Goal: Task Accomplishment & Management: Manage account settings

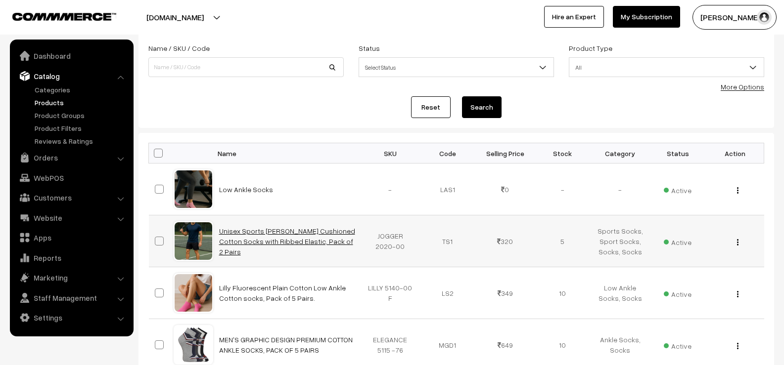
scroll to position [55, 0]
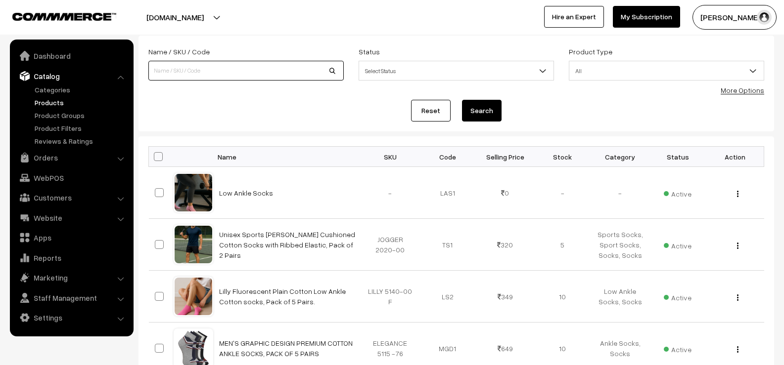
click at [231, 69] on input at bounding box center [245, 71] width 195 height 20
type input "Low Ankle Socks"
click at [434, 75] on span "Select Status" at bounding box center [456, 70] width 194 height 17
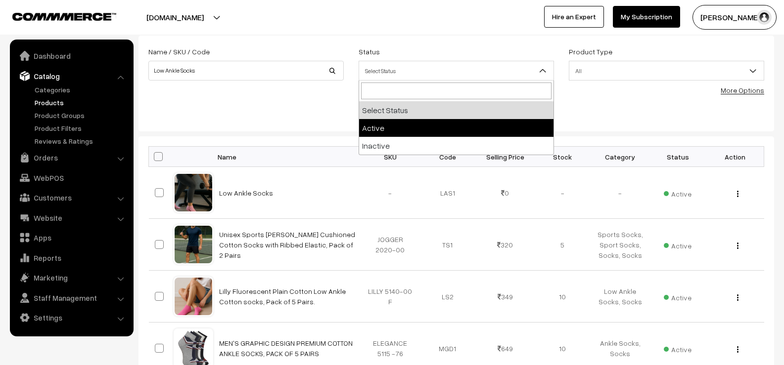
select select "active"
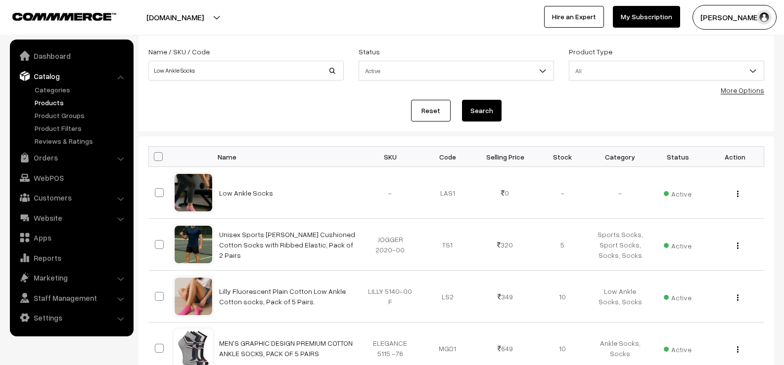
click at [491, 114] on button "Search" at bounding box center [482, 111] width 40 height 22
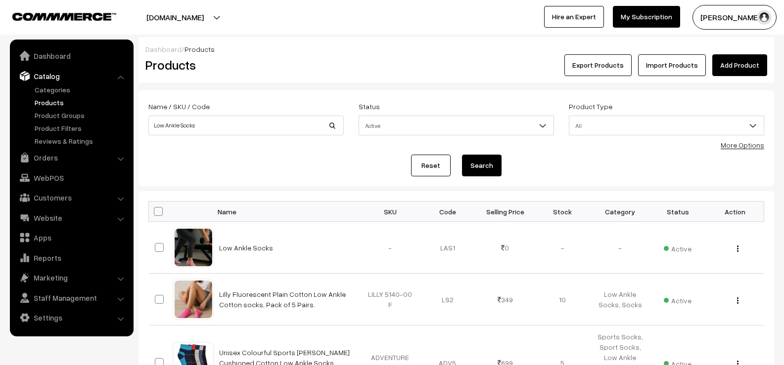
scroll to position [49, 0]
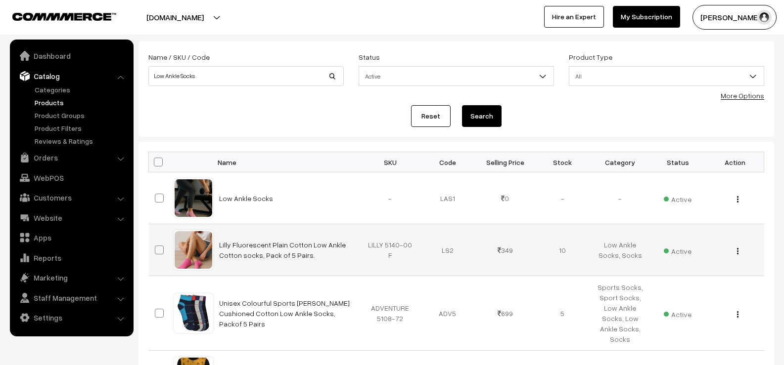
click at [737, 252] on img "button" at bounding box center [737, 251] width 1 height 6
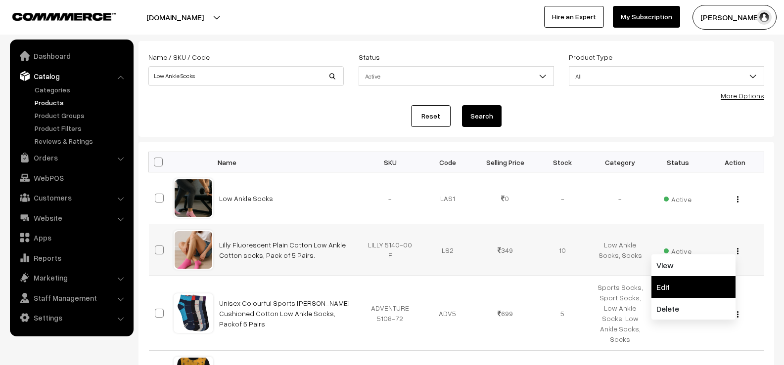
click at [661, 288] on link "Edit" at bounding box center [693, 287] width 84 height 22
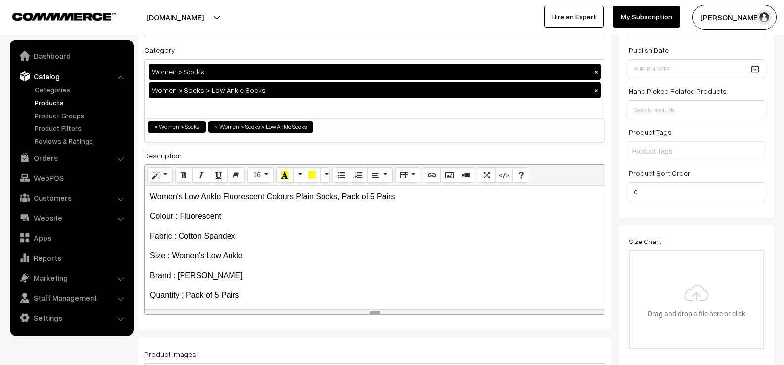
scroll to position [99, 0]
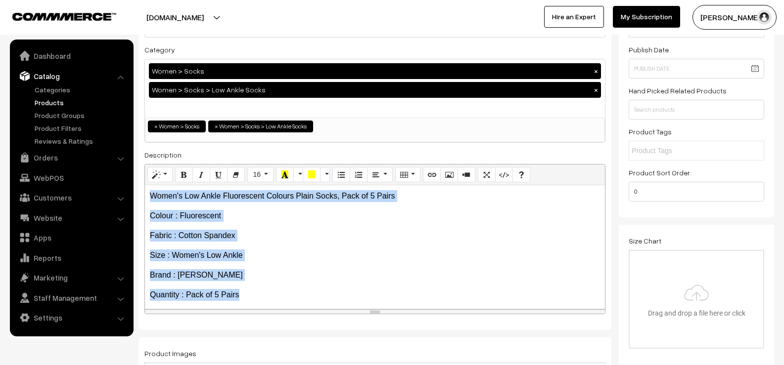
drag, startPoint x: 150, startPoint y: 195, endPoint x: 262, endPoint y: 294, distance: 149.9
click at [262, 294] on div "Women's Low Ankle Fluorescent Colours Plain Socks, Pack of 5 Pairs Colour : Flu…" at bounding box center [375, 247] width 460 height 124
copy div "Women's Low Ankle Fluorescent Colours Plain Socks, Pack of 5 Pairs Colour : Flu…"
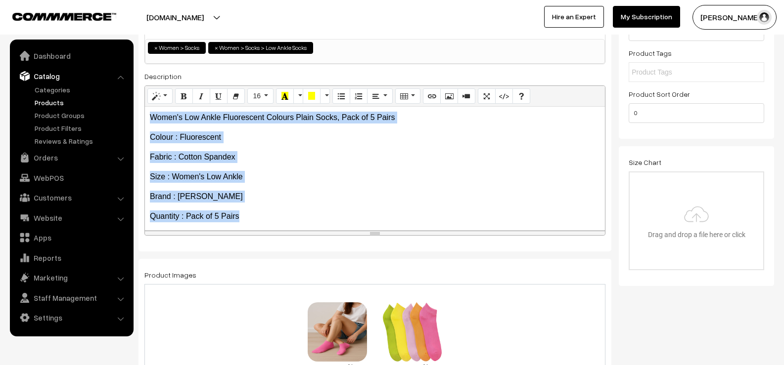
scroll to position [198, 0]
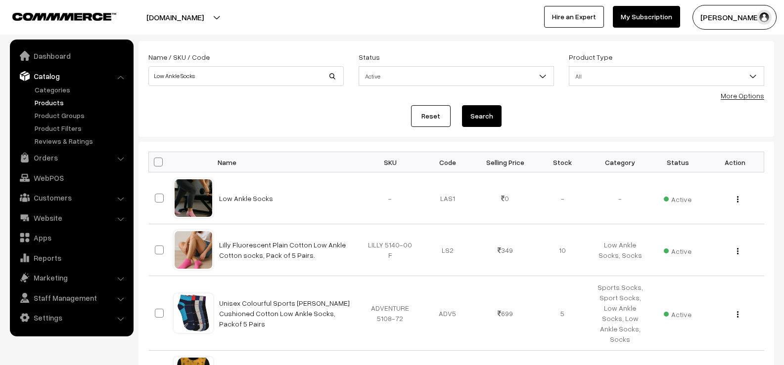
scroll to position [49, 0]
click at [737, 200] on img "button" at bounding box center [737, 199] width 1 height 6
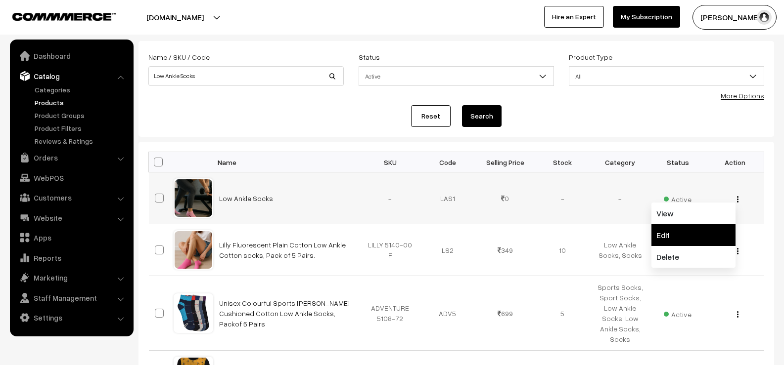
click at [666, 238] on link "Edit" at bounding box center [693, 235] width 84 height 22
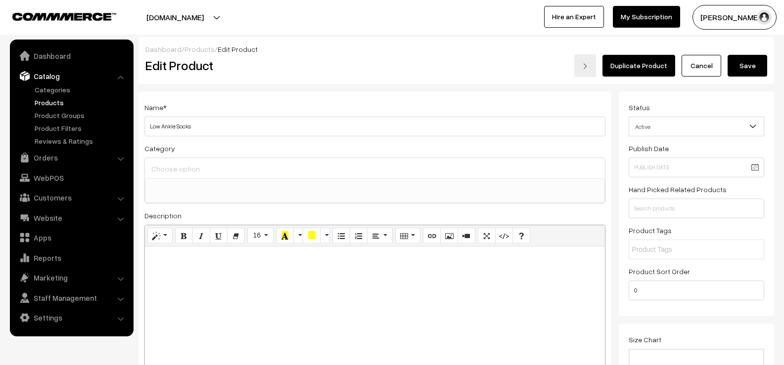
click at [201, 187] on ul at bounding box center [374, 185] width 459 height 12
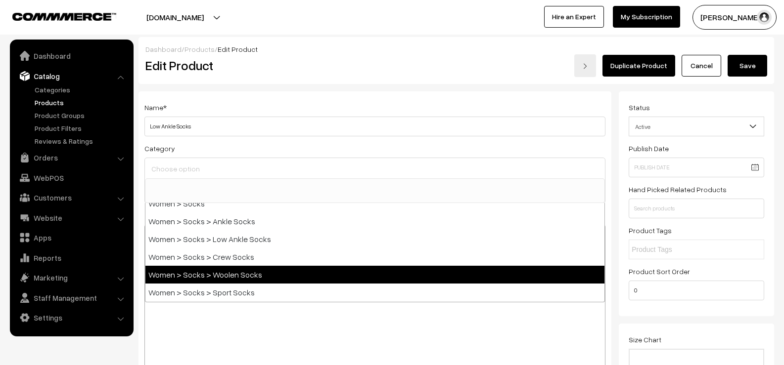
scroll to position [297, 0]
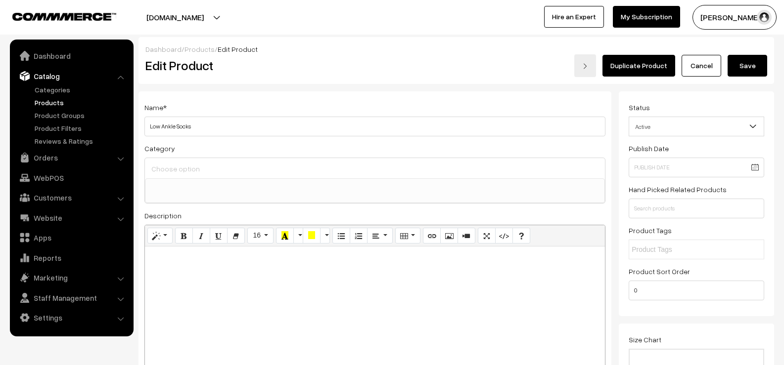
click at [363, 340] on div at bounding box center [375, 309] width 460 height 124
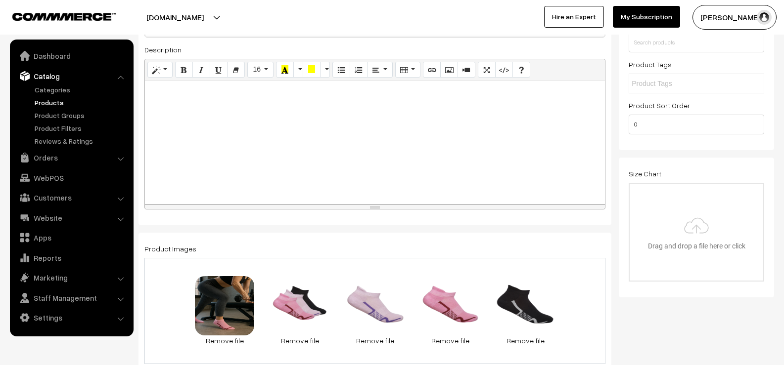
scroll to position [0, 0]
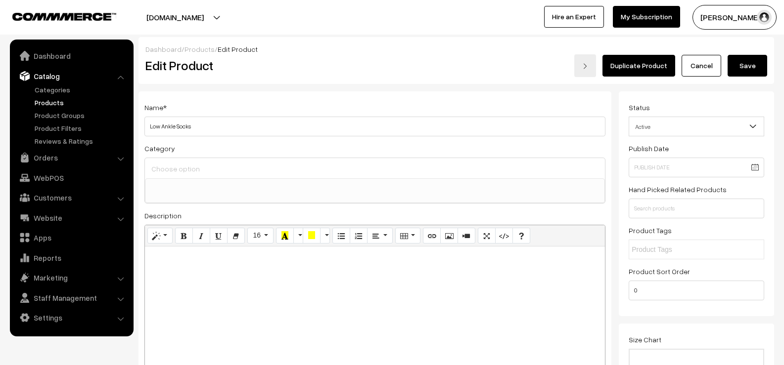
click at [181, 169] on input at bounding box center [375, 169] width 452 height 14
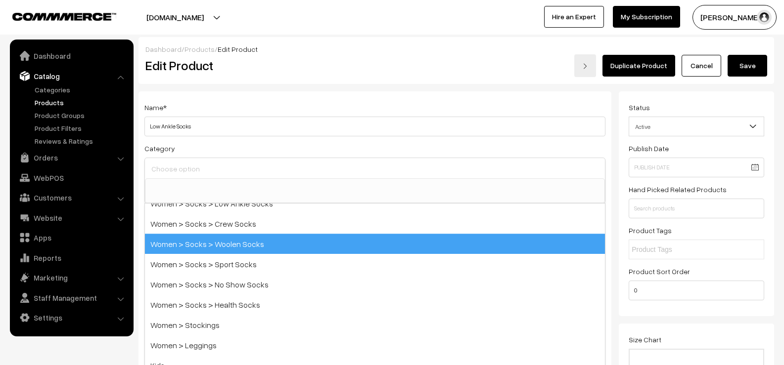
scroll to position [346, 0]
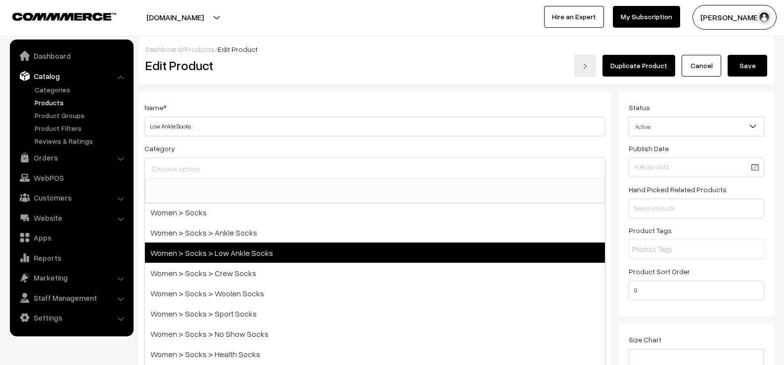
click at [190, 250] on span "Women > Socks > Low Ankle Socks" at bounding box center [375, 253] width 460 height 20
select select "46"
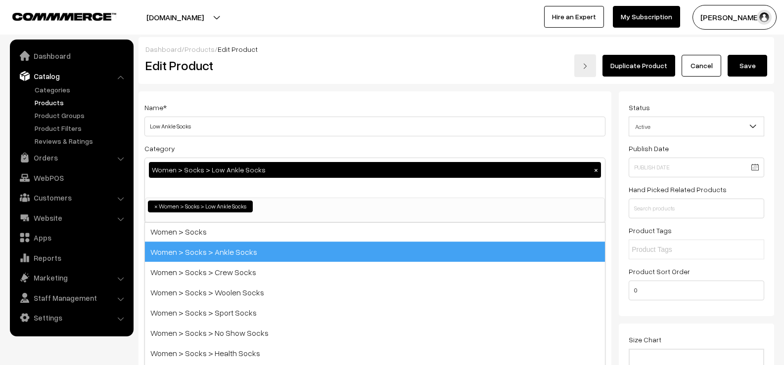
scroll to position [134, 0]
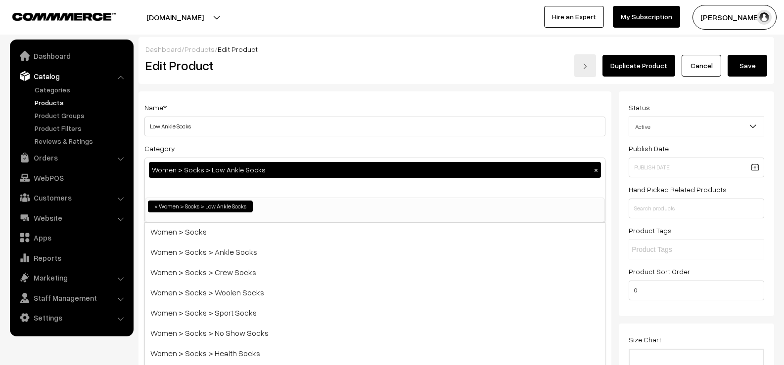
click at [360, 208] on ul "× Women > Socks > Low Ankle Socks" at bounding box center [374, 205] width 459 height 14
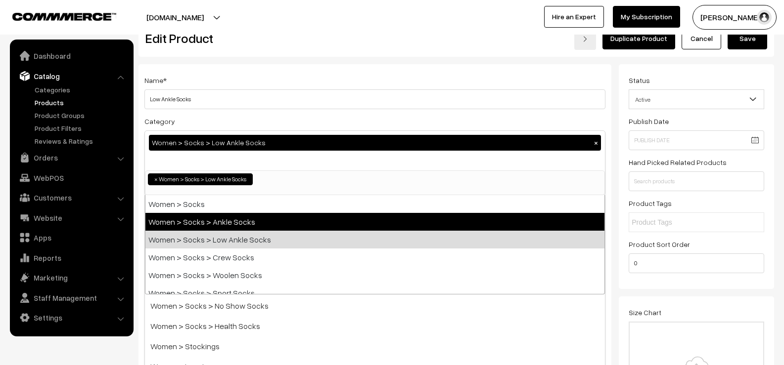
scroll to position [198, 0]
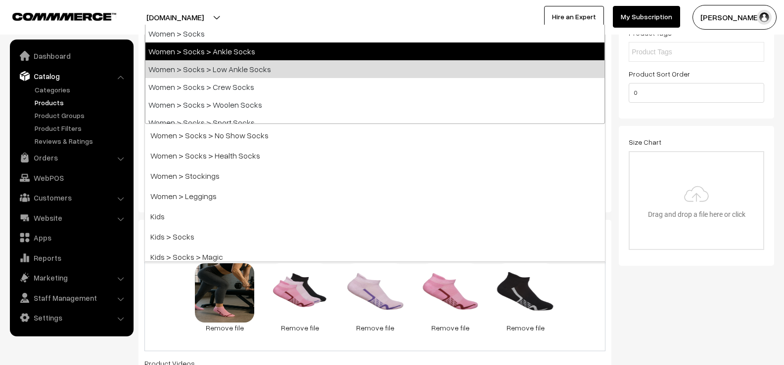
click at [589, 301] on div "97.1 KB WhatsApp Image 2025-08-28 at 5.00.13 PM.jpeg Check Error Remove file 0.…" at bounding box center [374, 298] width 461 height 106
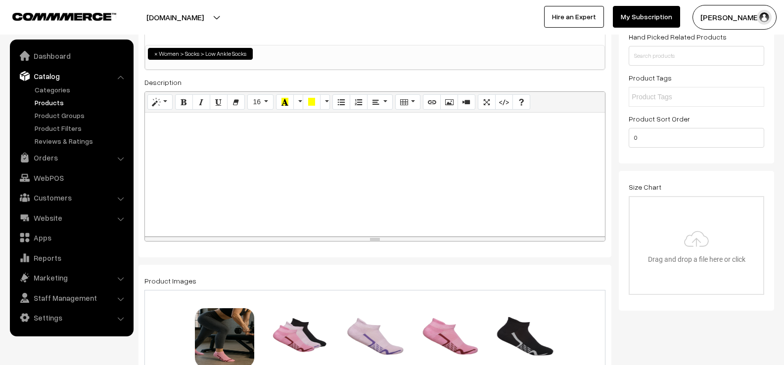
scroll to position [99, 0]
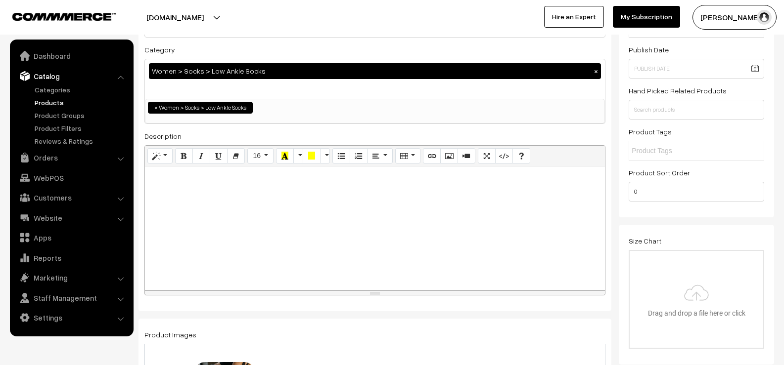
click at [283, 219] on div at bounding box center [375, 229] width 460 height 124
paste div
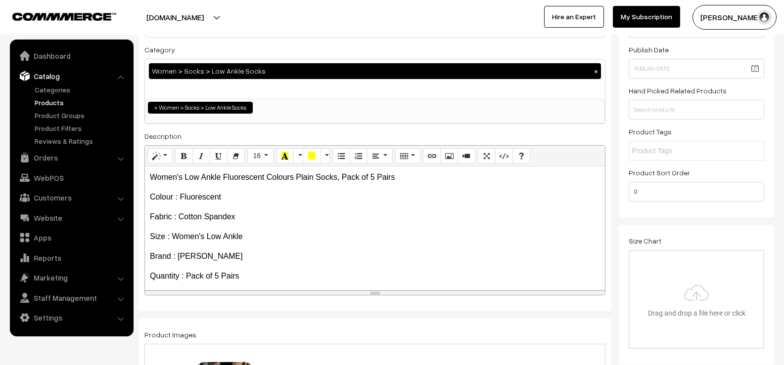
click at [152, 178] on p "Women's Low Ankle Fluorescent Colours Plain Socks, Pack of 5 Pairs" at bounding box center [375, 178] width 450 height 12
click at [343, 157] on icon "Unordered list (CTRL+SHIFT+NUM7)" at bounding box center [341, 156] width 7 height 8
click at [152, 196] on p "Colour : Fluorescent" at bounding box center [375, 197] width 450 height 12
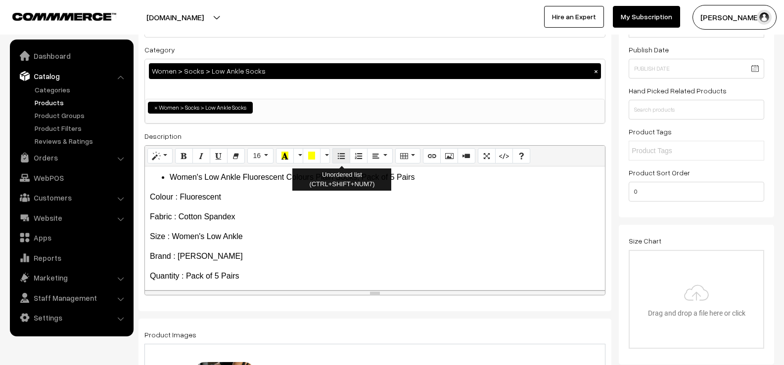
click at [338, 158] on icon "Unordered list (CTRL+SHIFT+NUM7)" at bounding box center [341, 156] width 7 height 8
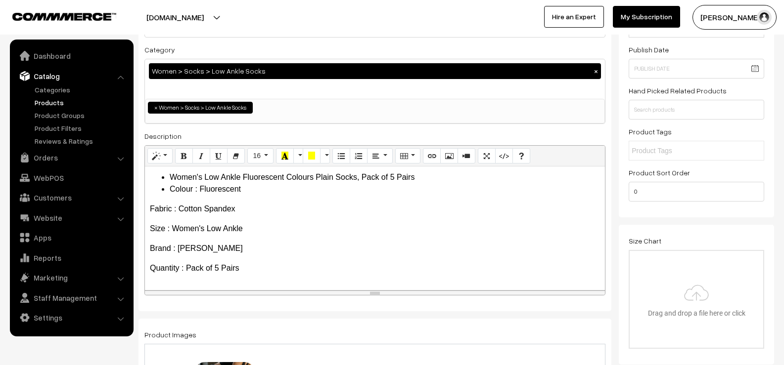
click at [150, 207] on p "Fabric : Cotton Spandex" at bounding box center [375, 209] width 450 height 12
click at [339, 157] on icon "Unordered list (CTRL+SHIFT+NUM7)" at bounding box center [341, 156] width 7 height 8
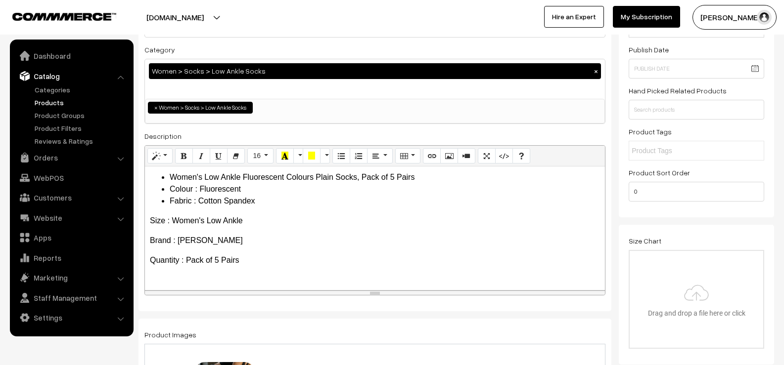
click at [152, 219] on p "Size : Women's Low Ankle" at bounding box center [375, 221] width 450 height 12
click at [342, 158] on icon "Unordered list (CTRL+SHIFT+NUM7)" at bounding box center [341, 156] width 7 height 8
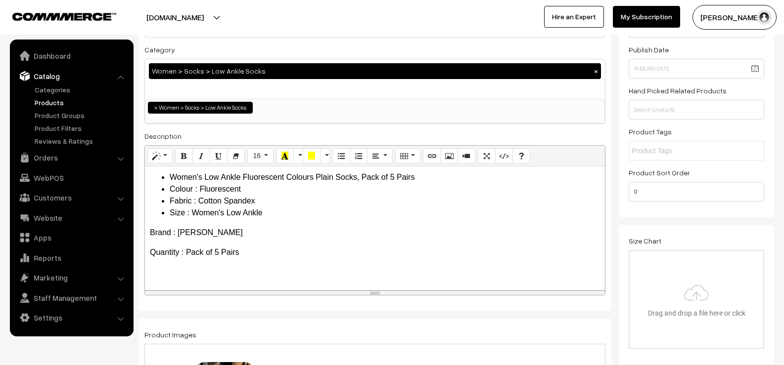
click at [152, 231] on p "Brand : Marc" at bounding box center [375, 233] width 450 height 12
click at [337, 154] on button "Unordered list (CTRL+SHIFT+NUM7)" at bounding box center [341, 156] width 18 height 16
click at [149, 243] on div "Women's Low Ankle Fluorescent Colours Plain Socks, Pack of 5 Pairs Colour : Fl…" at bounding box center [375, 229] width 460 height 124
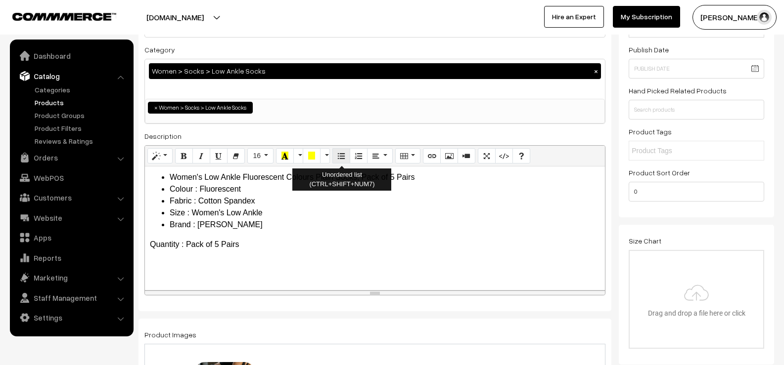
click at [343, 160] on icon "Unordered list (CTRL+SHIFT+NUM7)" at bounding box center [341, 156] width 7 height 8
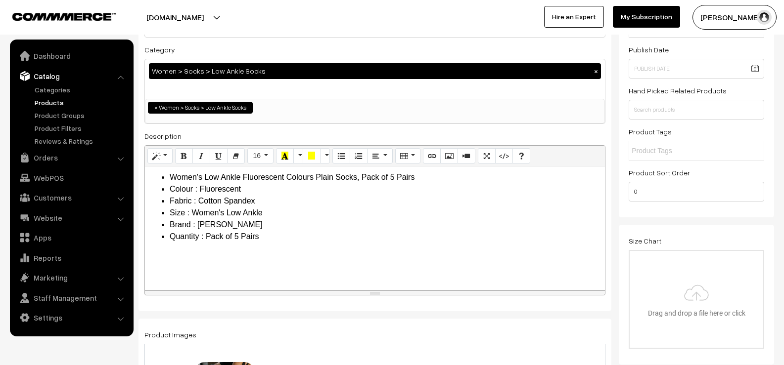
click at [393, 177] on li "Women's Low Ankle Fluorescent Colours Plain Socks, Pack of 5 Pairs" at bounding box center [385, 178] width 430 height 12
click at [239, 237] on li "Quantity : Pack of 5 Pairs" at bounding box center [385, 237] width 430 height 12
click at [418, 177] on li "Women's Low Ankle Fluorescent Colours Plain Socks, Pack of 3 Pairs" at bounding box center [385, 178] width 430 height 12
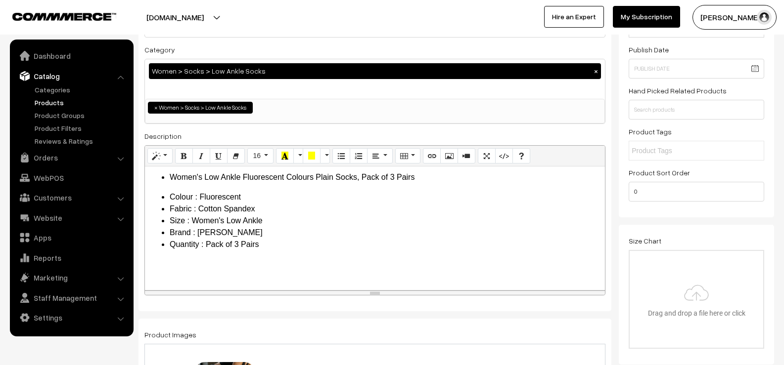
click at [248, 198] on li "Colour : Fluorescent" at bounding box center [385, 197] width 430 height 12
click at [176, 189] on div "Women's Low Ankle Fluorescent Colours Plain Socks, Pack of 3 Pairs Colour : Flu…" at bounding box center [375, 229] width 460 height 124
click at [174, 184] on div "Women's Low Ankle Fluorescent Colours Plain Socks, Pack of 3 Pairs Colour : Flu…" at bounding box center [375, 229] width 460 height 124
click at [414, 176] on li "Women's Low Ankle Fluorescent Colours Plain Socks, Pack of 3 Pairs" at bounding box center [385, 178] width 430 height 12
click at [168, 195] on ul "Colour : Fluorescent Fabric : Cotton Spandex Size : Women's Low Ankle Brand :…" at bounding box center [375, 220] width 450 height 59
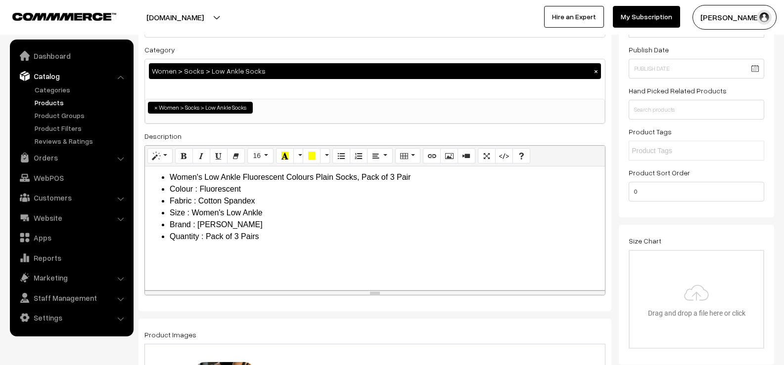
click at [247, 190] on li "Colour : Fluorescent" at bounding box center [385, 189] width 430 height 12
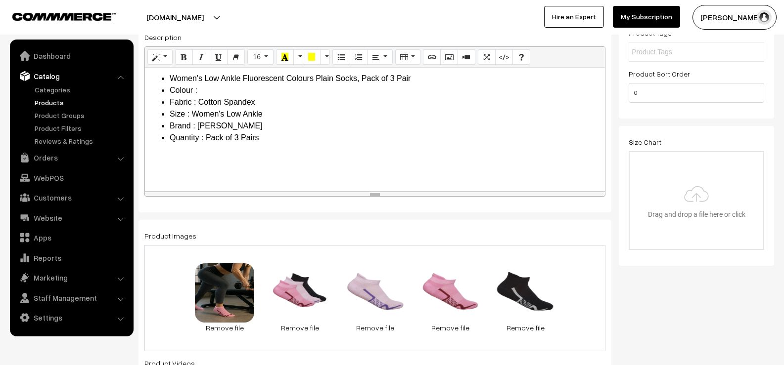
click at [284, 78] on li "Women's Low Ankle Fluorescent Colours Plain Socks, Pack of 3 Pair" at bounding box center [385, 79] width 430 height 12
click at [333, 79] on li "Women's Low Ankle Fluorescent Colours Plain Socks, Pack of 3 Pair" at bounding box center [385, 79] width 430 height 12
click at [215, 92] on li "Colour :" at bounding box center [385, 91] width 430 height 12
click at [199, 102] on li "Fabric : Cotton Spandex" at bounding box center [385, 102] width 430 height 12
click at [166, 77] on ul "Girl's Third Heel Low Ankle Cushioned Sports Terry Cotton Socks, Pack of 3 Pair…" at bounding box center [375, 108] width 450 height 71
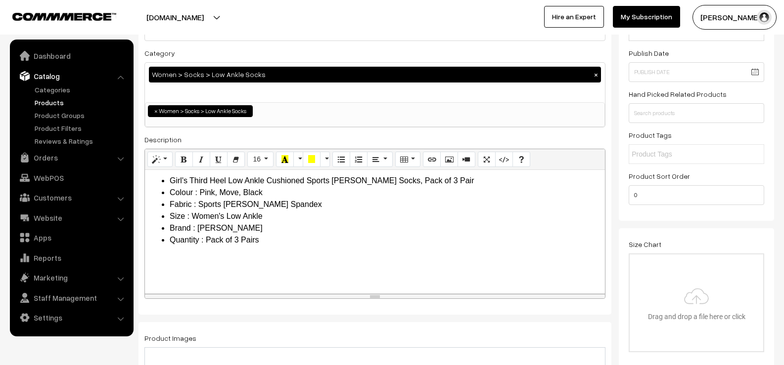
scroll to position [49, 0]
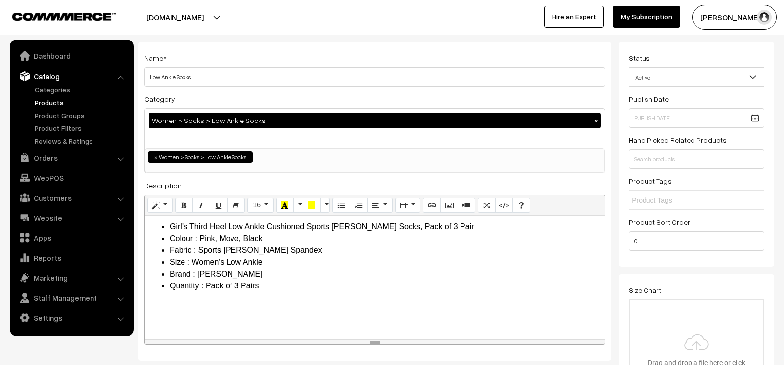
click at [165, 227] on ul "Girl's Third Heel Low Ankle Cushioned Sports Terry Cotton Socks, Pack of 3 Pair…" at bounding box center [375, 256] width 450 height 71
click at [170, 225] on li "Girl's Third Heel Low Ankle Cushioned Sports Terry Cotton Socks, Pack of 3 Pair" at bounding box center [385, 227] width 430 height 12
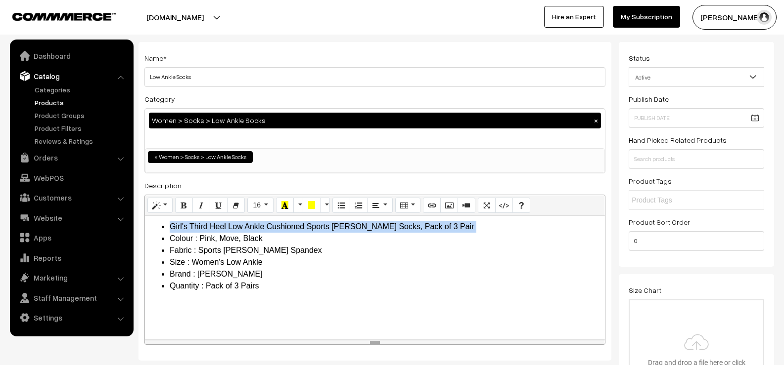
click at [165, 224] on ul "Girl's Third Heel Low Ankle Cushioned Sports Terry Cotton Socks, Pack of 3 Pair…" at bounding box center [375, 256] width 450 height 71
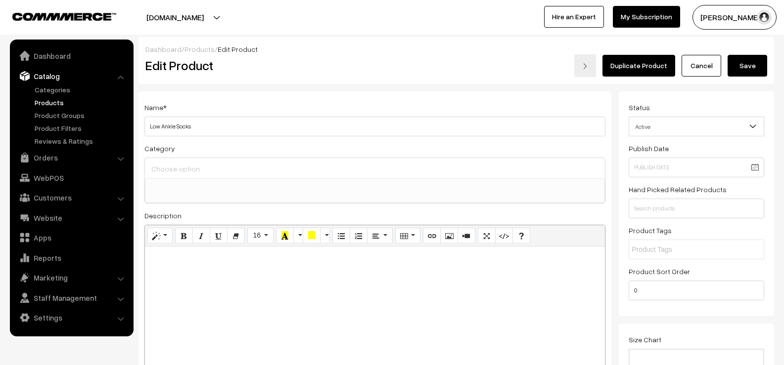
scroll to position [49, 0]
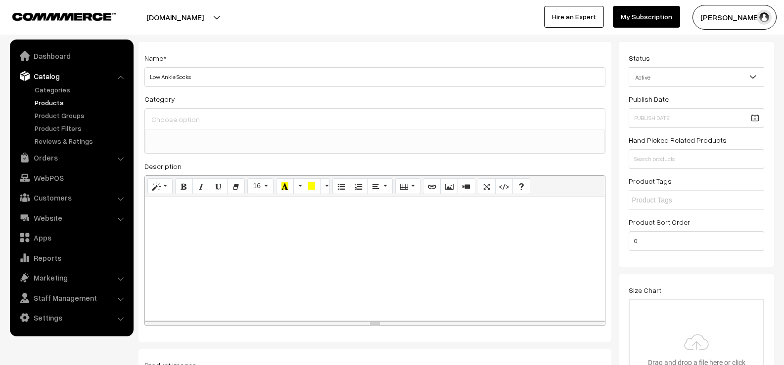
click at [280, 222] on div at bounding box center [375, 259] width 460 height 124
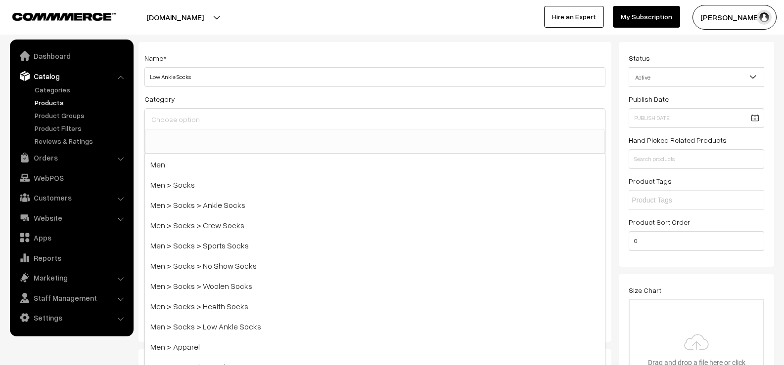
click at [196, 120] on input at bounding box center [375, 120] width 452 height 14
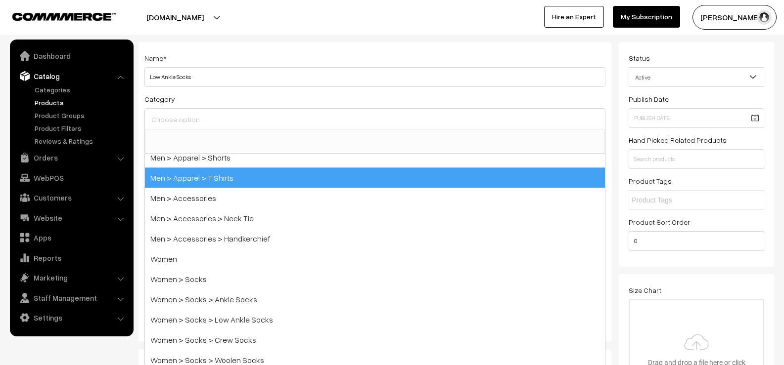
scroll to position [247, 0]
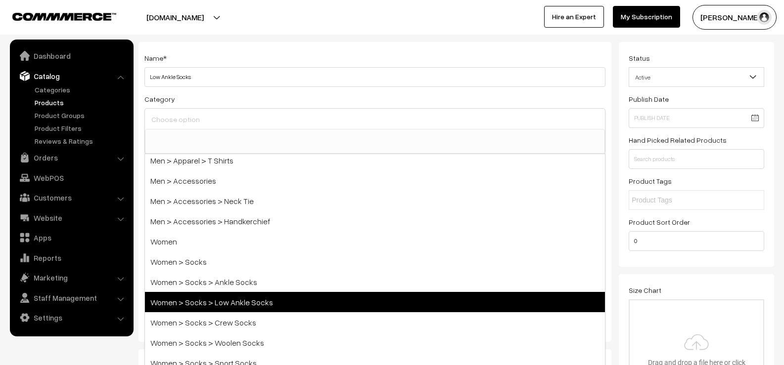
click at [218, 301] on span "Women > Socks > Low Ankle Socks" at bounding box center [375, 302] width 460 height 20
select select "46"
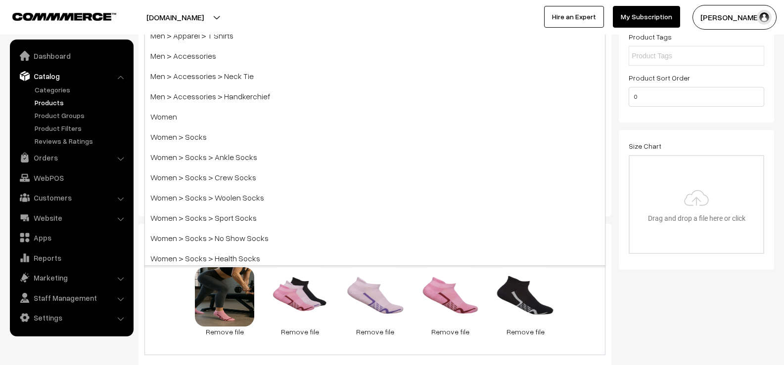
scroll to position [198, 0]
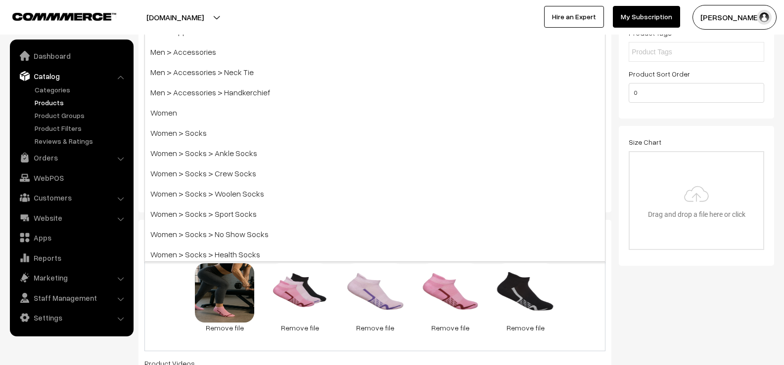
click at [607, 284] on div "Product Images 97.1 KB WhatsApp Image 2025-08-28 at 5.00.13 PM.jpeg Check Error…" at bounding box center [374, 359] width 473 height 279
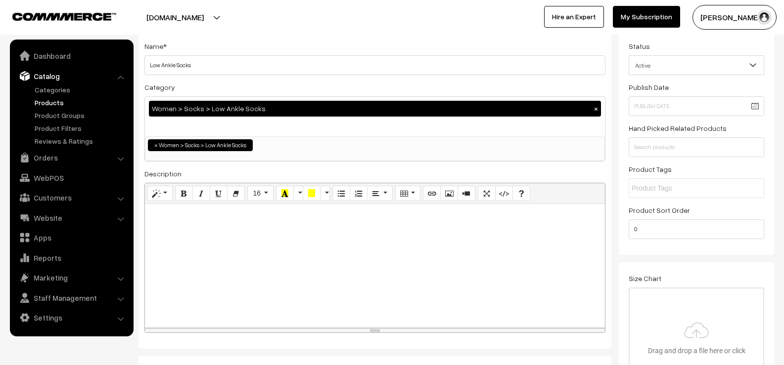
scroll to position [49, 0]
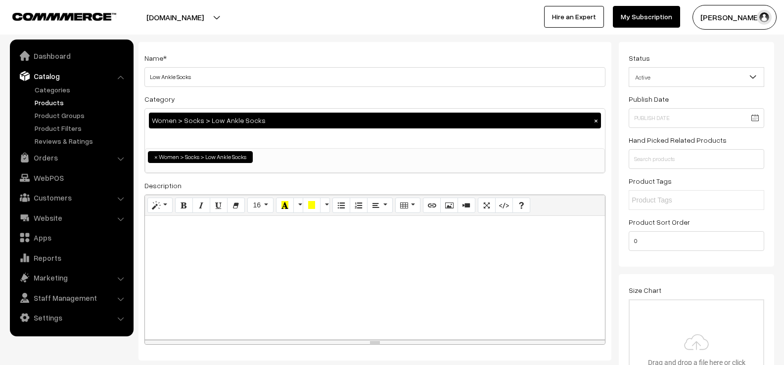
click at [282, 238] on div at bounding box center [375, 278] width 460 height 124
paste div
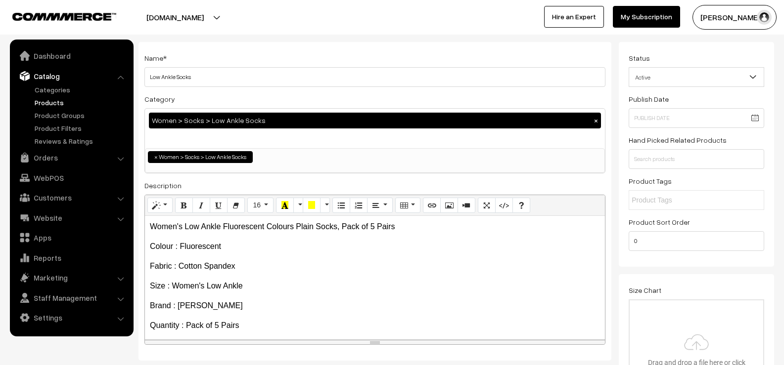
click at [375, 227] on p "Women's Low Ankle Fluorescent Colours Plain Socks, Pack of 5 Pairs" at bounding box center [375, 227] width 450 height 12
click at [218, 327] on p "Quantity : Pack of 5 Pairs" at bounding box center [375, 326] width 450 height 12
click at [181, 227] on p "Women's Low Ankle Fluorescent Colours Plain Socks, Pack of 3 Pairs" at bounding box center [375, 227] width 450 height 12
click at [221, 245] on p "Colour : Fluorescent" at bounding box center [375, 247] width 450 height 12
click at [202, 286] on p "Size : Women's Low Ankle" at bounding box center [375, 286] width 450 height 12
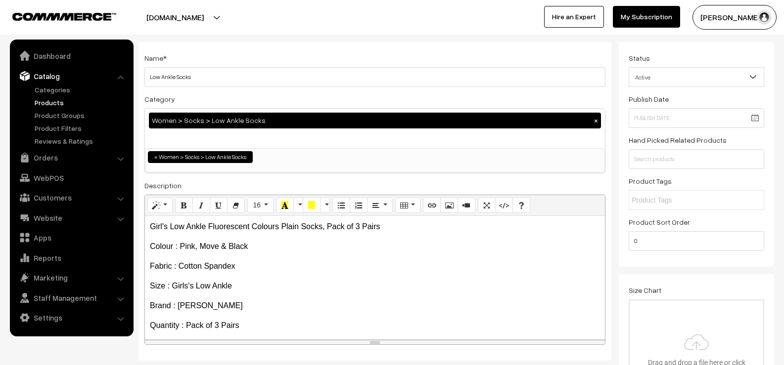
click at [178, 267] on p "Fabric : Cotton Spandex" at bounding box center [375, 267] width 450 height 12
click at [300, 226] on p "Girl's Low Ankle Fluorescent Colours Plain Socks, Pack of 3 Pairs" at bounding box center [375, 227] width 450 height 12
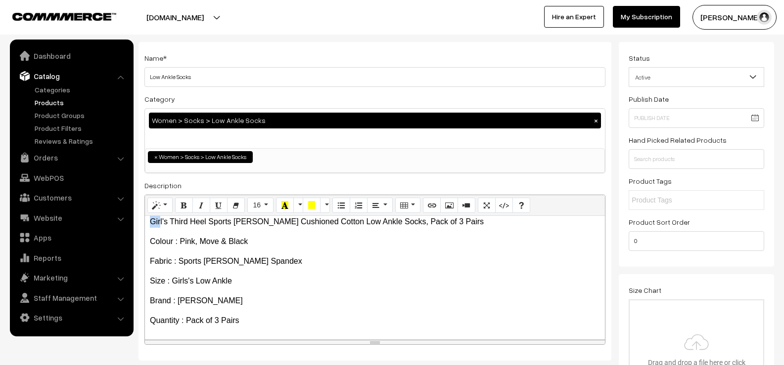
scroll to position [0, 0]
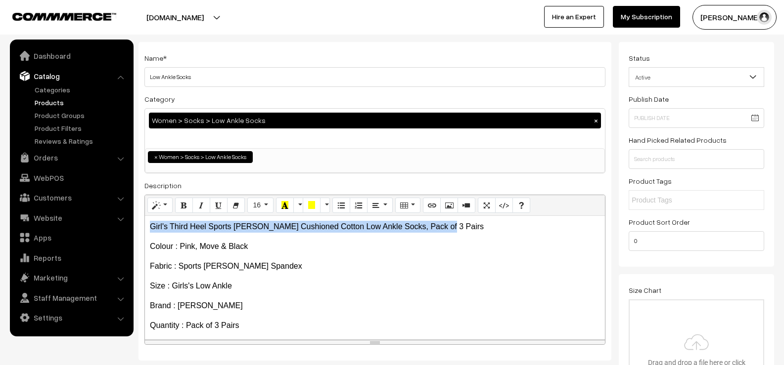
drag, startPoint x: 149, startPoint y: 221, endPoint x: 439, endPoint y: 220, distance: 290.7
click at [439, 220] on div "Girl's Third Heel Sports Terry Cushioned Cotton Low Ankle Socks, Pack of 3 Pair…" at bounding box center [375, 278] width 460 height 124
copy p "Girl's Third Heel Sports Terry Cushioned Cotton Low Ankle Socks, Pack of 3 Pairs"
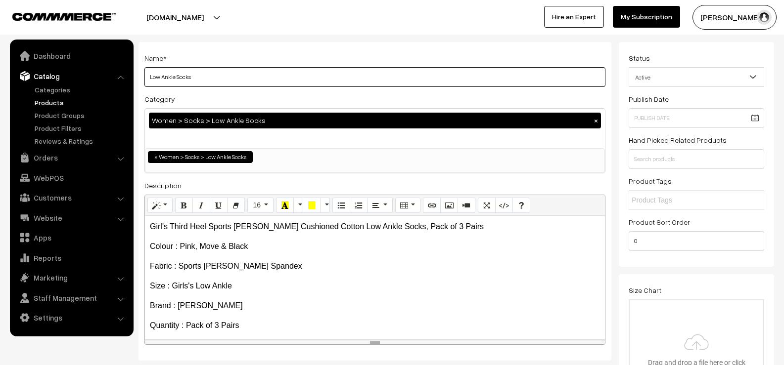
drag, startPoint x: 215, startPoint y: 77, endPoint x: 155, endPoint y: 83, distance: 59.7
paste input "Girl's Third Heel Sports Terry Cushioned Cotton Low Ankle Socks, Pack of 3 Pair"
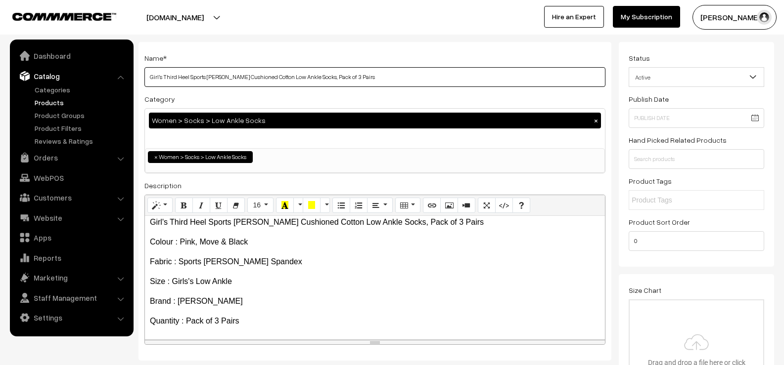
scroll to position [5, 0]
type input "Girl's Third Heel Sports Terry Cushioned Cotton Low Ankle Socks, Pack of 3 Pairs"
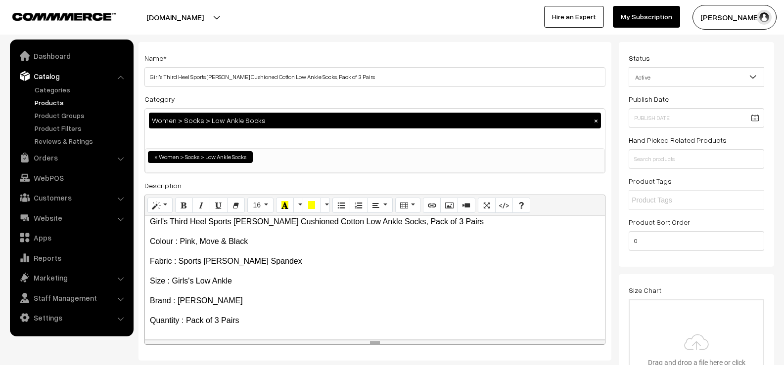
click at [149, 241] on div "Girl's Third Heel Sports Terry Cushioned Cotton Low Ankle Socks, Pack of 3 Pair…" at bounding box center [375, 278] width 460 height 124
click at [341, 207] on icon "Unordered list (CTRL+SHIFT+NUM7)" at bounding box center [341, 205] width 7 height 8
click at [150, 261] on p "Fabric : Sports Terry Cotton Spandex" at bounding box center [375, 262] width 450 height 12
click at [344, 206] on icon "Unordered list (CTRL+SHIFT+NUM7)" at bounding box center [341, 205] width 7 height 8
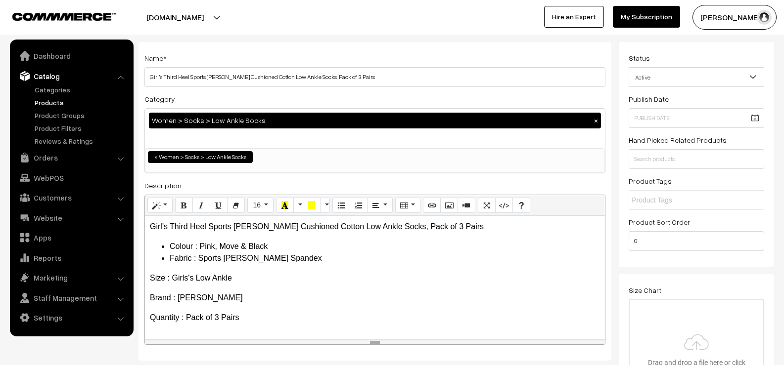
scroll to position [0, 0]
click at [150, 275] on p "Size : Girls's Low Ankle" at bounding box center [375, 278] width 450 height 12
click at [344, 207] on icon "Unordered list (CTRL+SHIFT+NUM7)" at bounding box center [341, 205] width 7 height 8
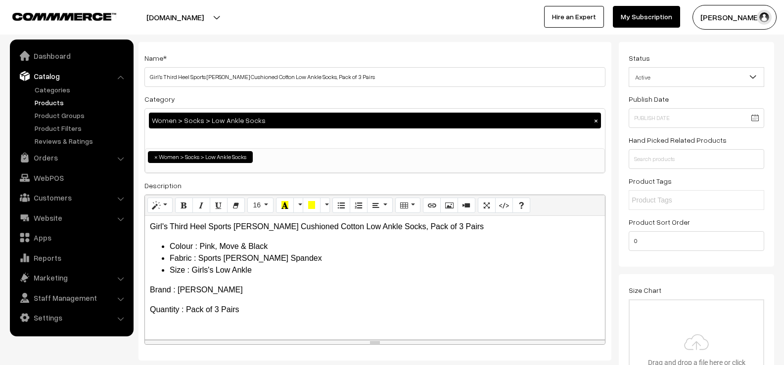
click at [151, 290] on p "Brand : Marc" at bounding box center [375, 290] width 450 height 12
click at [340, 205] on icon "Unordered list (CTRL+SHIFT+NUM7)" at bounding box center [341, 205] width 7 height 8
click at [152, 302] on p "Quantity : Pack of 3 Pairs" at bounding box center [375, 302] width 450 height 12
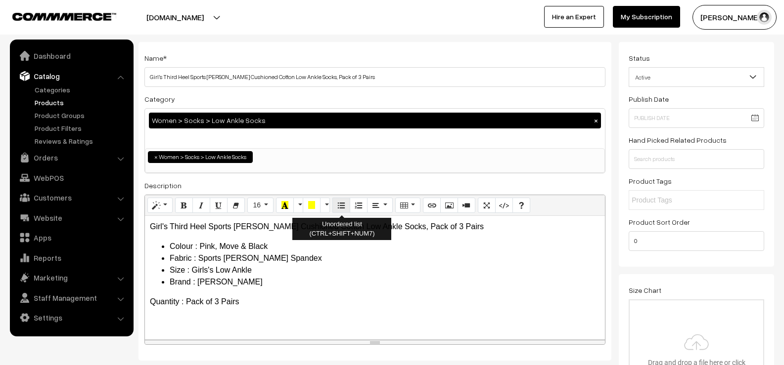
click at [342, 206] on icon "Unordered list (CTRL+SHIFT+NUM7)" at bounding box center [341, 205] width 7 height 8
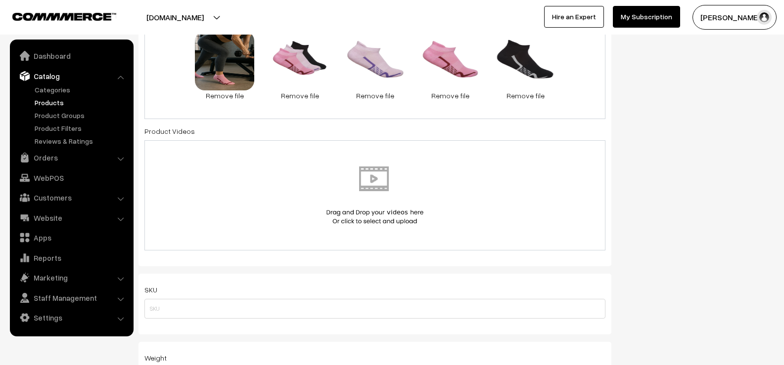
scroll to position [544, 0]
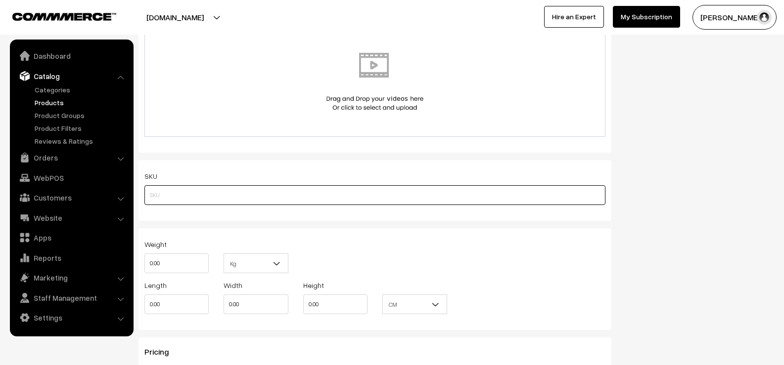
click at [189, 194] on input "text" at bounding box center [374, 195] width 461 height 20
click at [159, 197] on input "text" at bounding box center [374, 195] width 461 height 20
click at [201, 193] on input "ULTIMA 5129-13" at bounding box center [374, 195] width 461 height 20
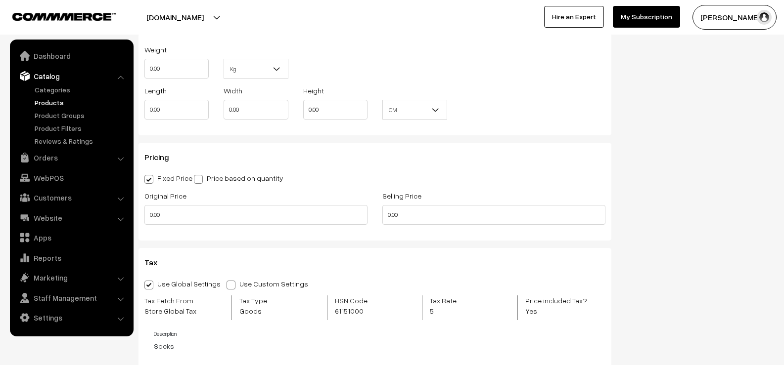
scroll to position [742, 0]
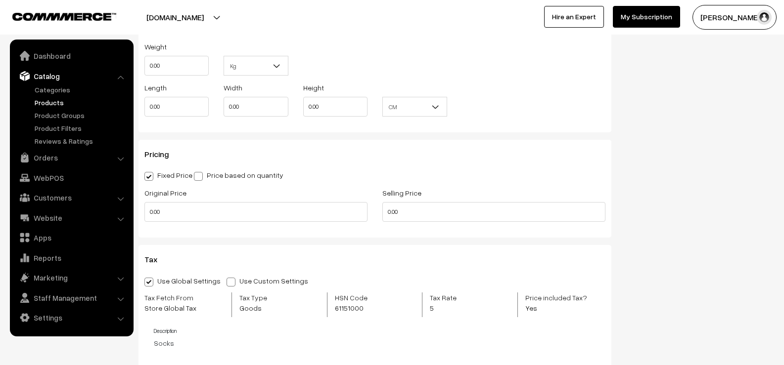
type input "ULTIMA 3129"
click at [190, 218] on input "0.00" at bounding box center [255, 212] width 223 height 20
type input "0"
type input "599.00"
click at [408, 213] on input "0.00" at bounding box center [493, 212] width 223 height 20
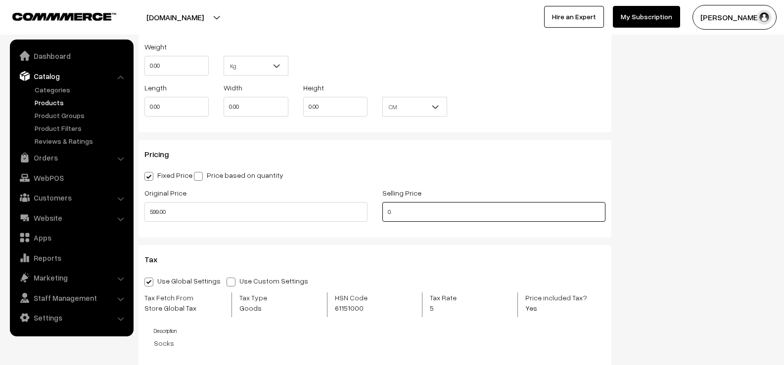
type input "0"
type input "349.00"
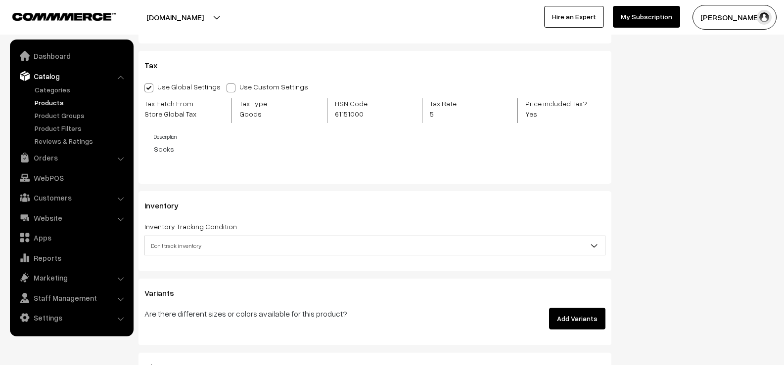
scroll to position [939, 0]
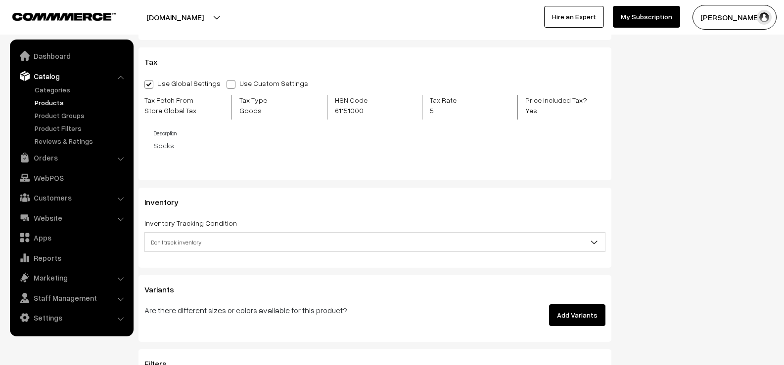
click at [210, 242] on span "Don't track inventory" at bounding box center [375, 242] width 460 height 17
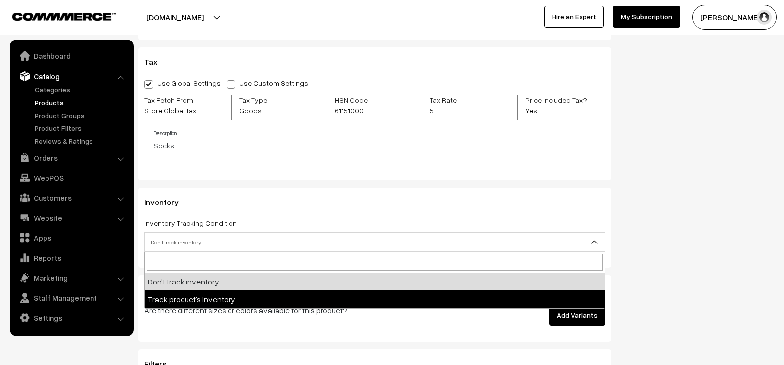
select select "2"
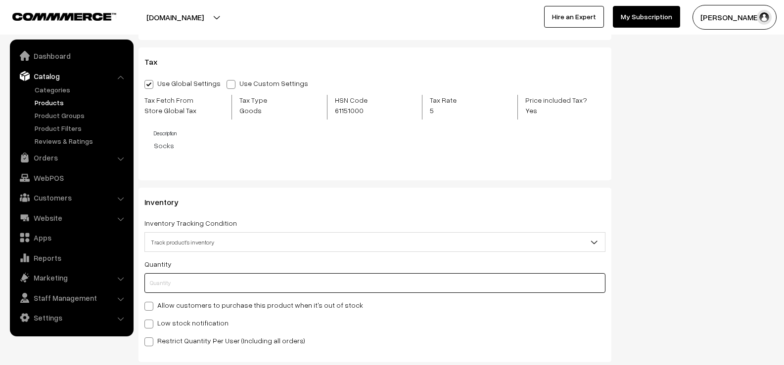
click at [162, 283] on input "text" at bounding box center [374, 283] width 461 height 20
type input "2"
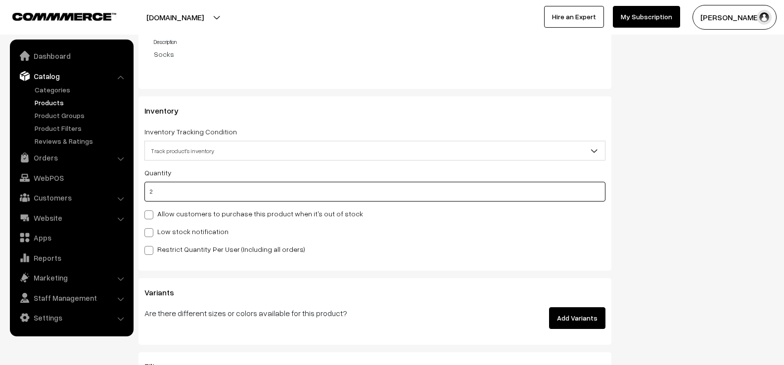
scroll to position [1038, 0]
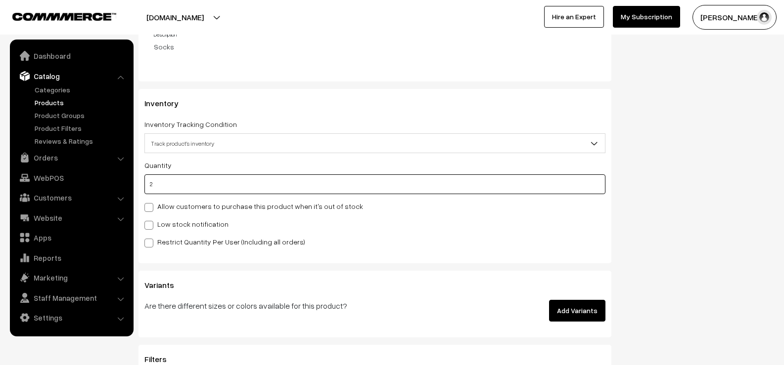
type input "2"
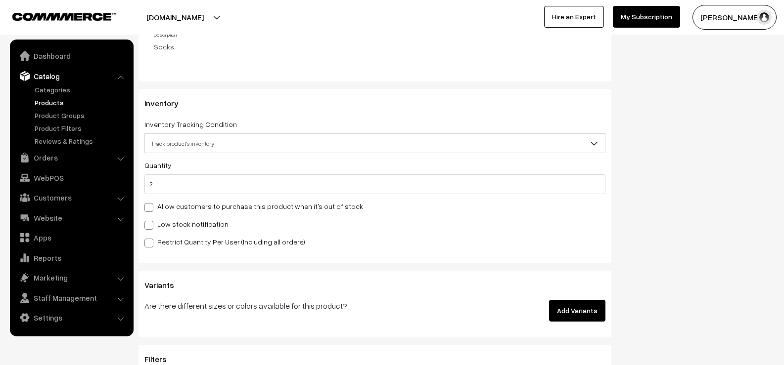
click at [149, 224] on span at bounding box center [148, 225] width 9 height 9
click at [149, 224] on input "Low stock notification" at bounding box center [147, 223] width 6 height 6
checkbox input "true"
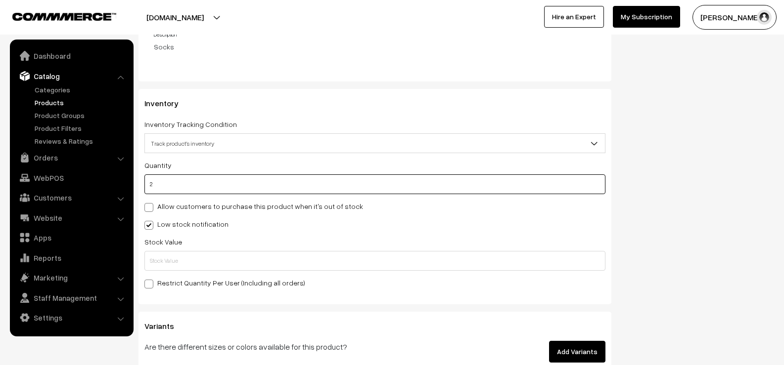
click at [157, 183] on input "2" at bounding box center [374, 184] width 461 height 20
type input "0"
type input "1"
type input "10"
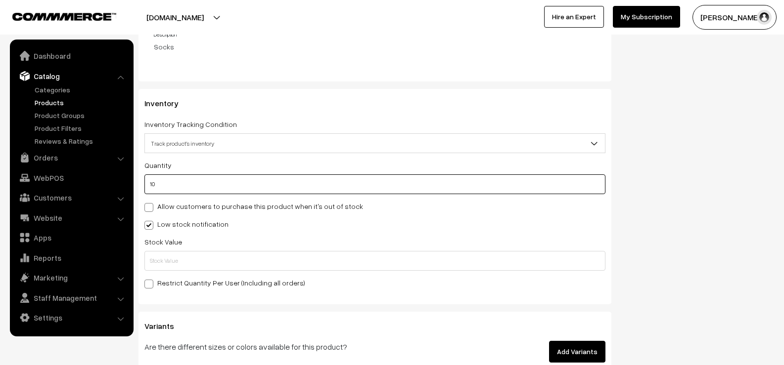
type input "10"
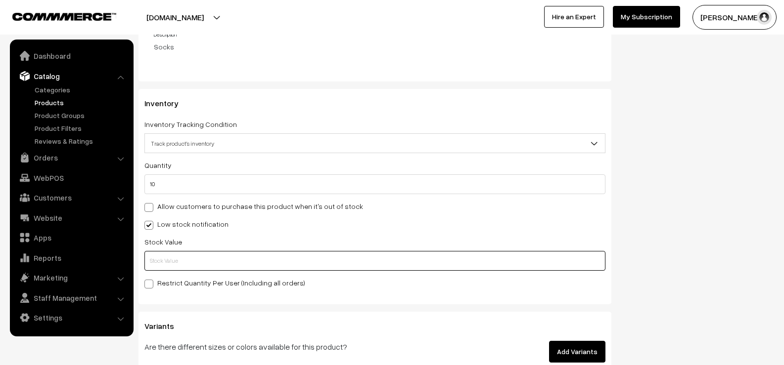
click at [168, 260] on input "text" at bounding box center [374, 261] width 461 height 20
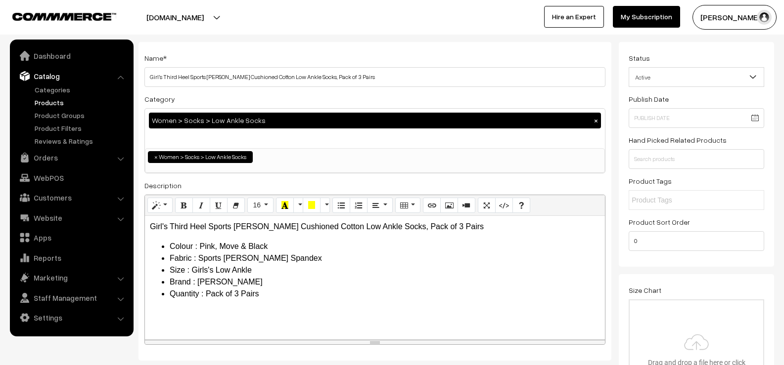
scroll to position [0, 0]
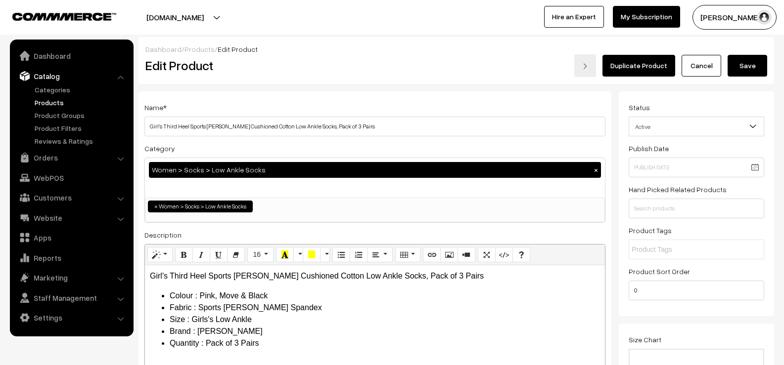
type input "2"
click at [744, 68] on button "Save" at bounding box center [747, 66] width 40 height 22
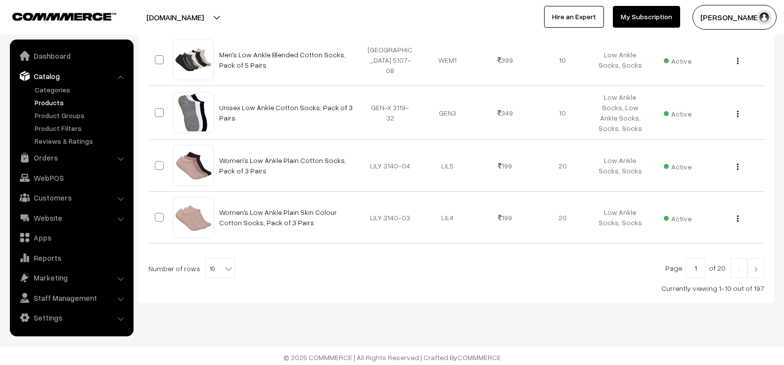
scroll to position [524, 0]
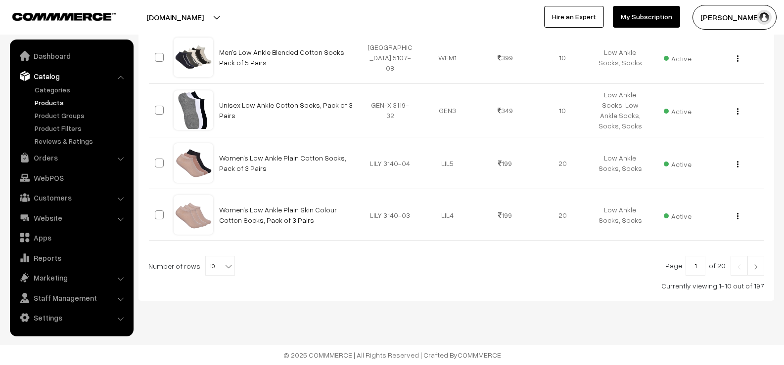
click at [757, 268] on img at bounding box center [755, 267] width 9 height 6
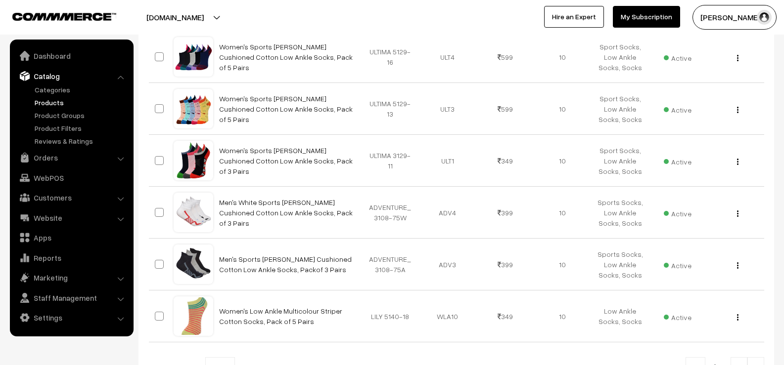
scroll to position [445, 0]
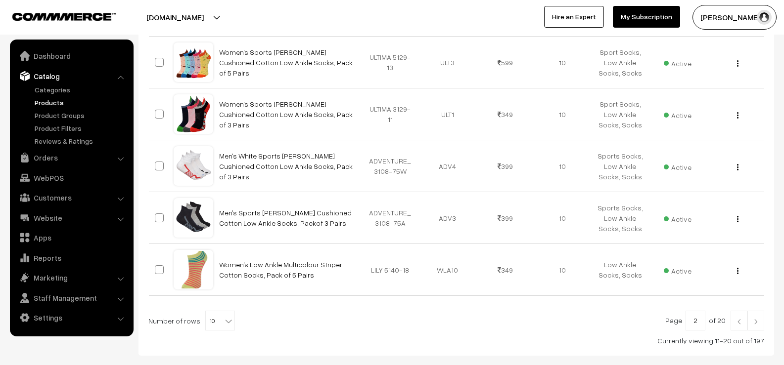
click at [758, 319] on img at bounding box center [755, 322] width 9 height 6
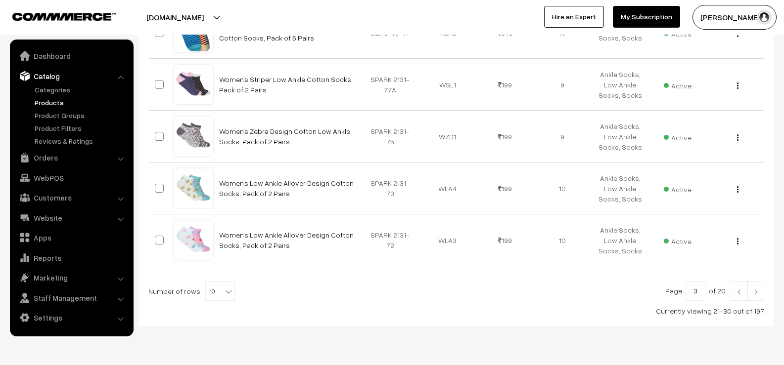
scroll to position [500, 0]
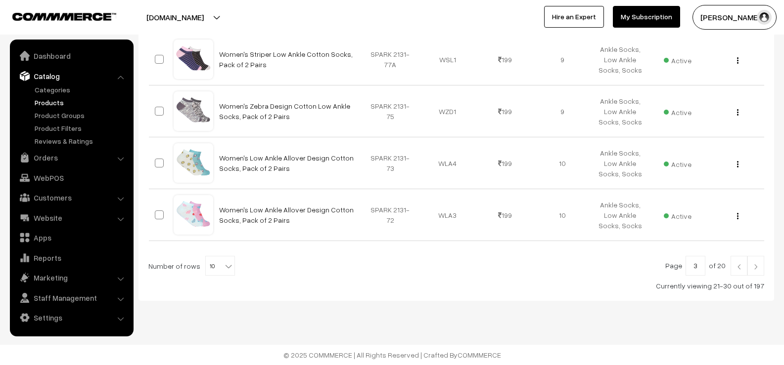
click at [755, 267] on img at bounding box center [755, 267] width 9 height 6
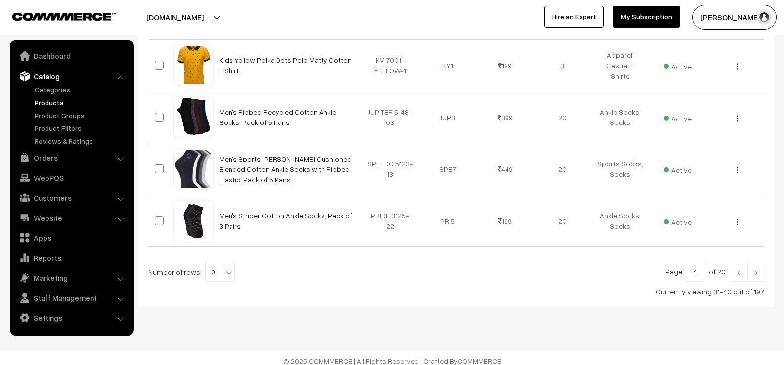
scroll to position [500, 0]
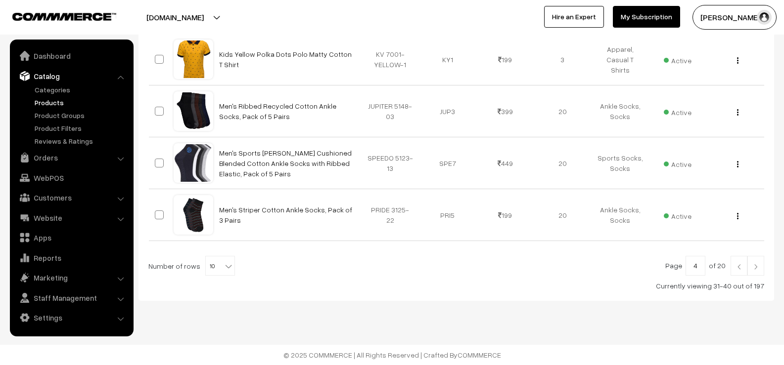
click at [754, 266] on img at bounding box center [755, 267] width 9 height 6
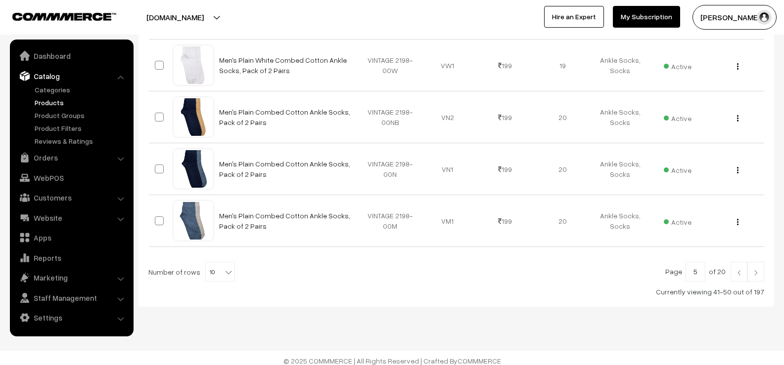
scroll to position [500, 0]
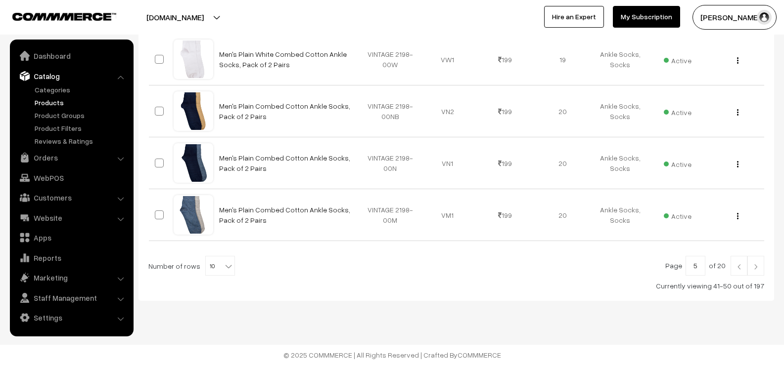
click at [754, 266] on img at bounding box center [755, 267] width 9 height 6
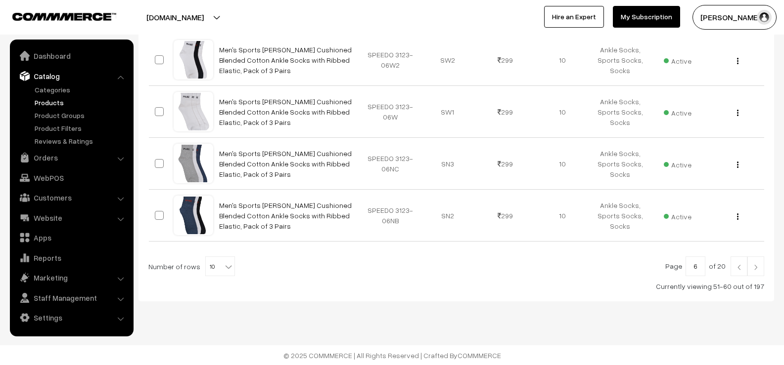
scroll to position [500, 0]
click at [756, 268] on img at bounding box center [755, 267] width 9 height 6
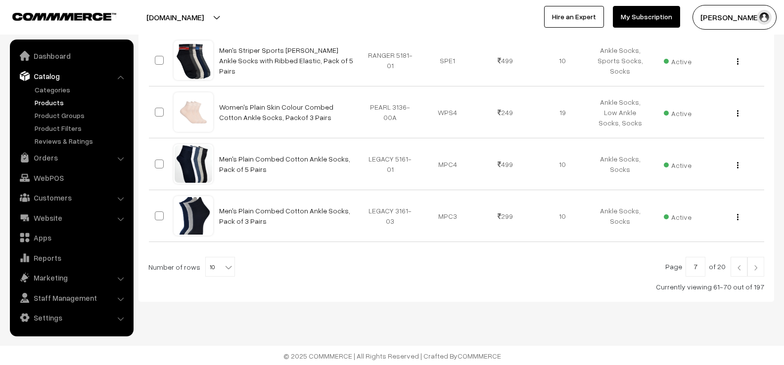
scroll to position [500, 0]
click at [757, 267] on img at bounding box center [755, 267] width 9 height 6
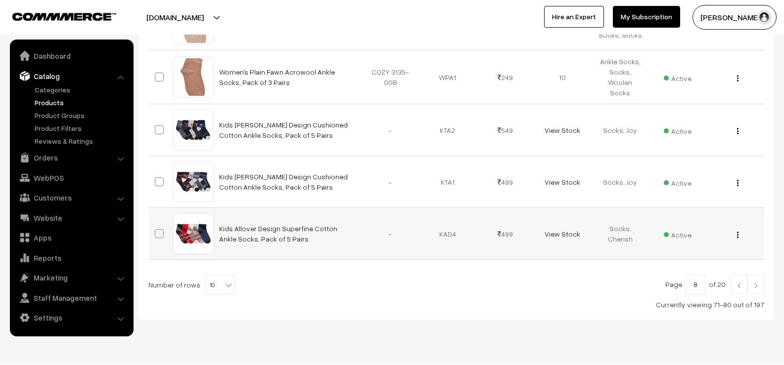
scroll to position [500, 0]
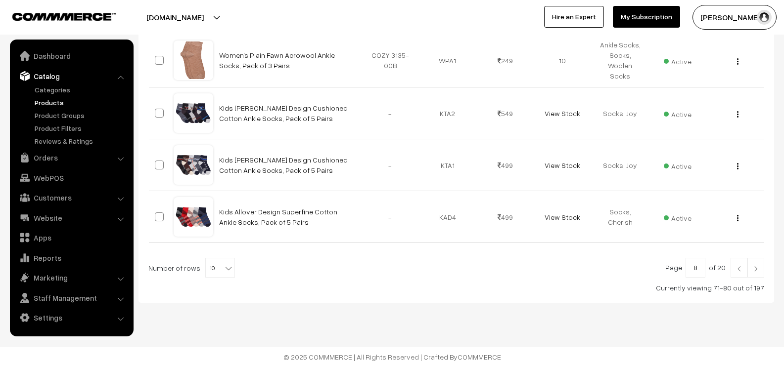
click at [756, 268] on img at bounding box center [755, 269] width 9 height 6
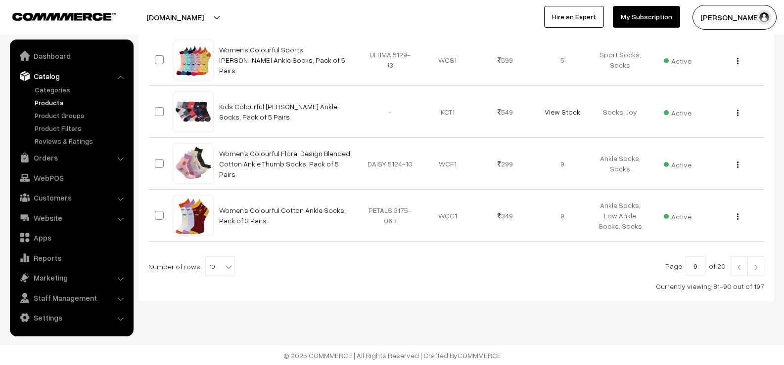
scroll to position [500, 0]
click at [756, 268] on img at bounding box center [755, 267] width 9 height 6
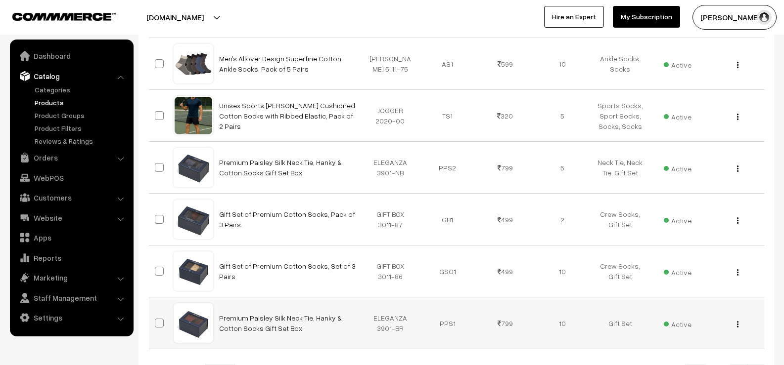
scroll to position [445, 0]
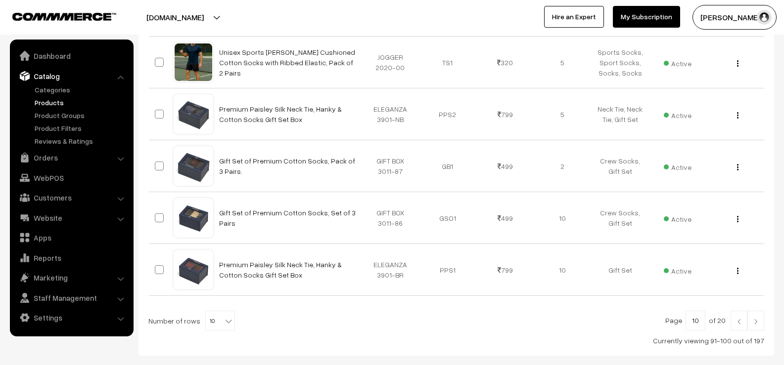
click at [756, 323] on img at bounding box center [755, 322] width 9 height 6
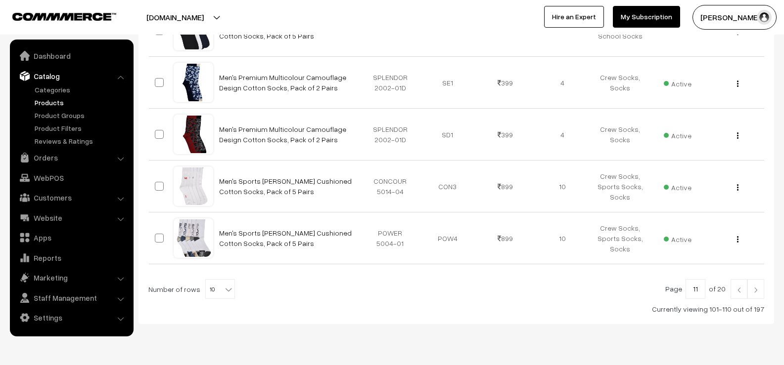
scroll to position [500, 0]
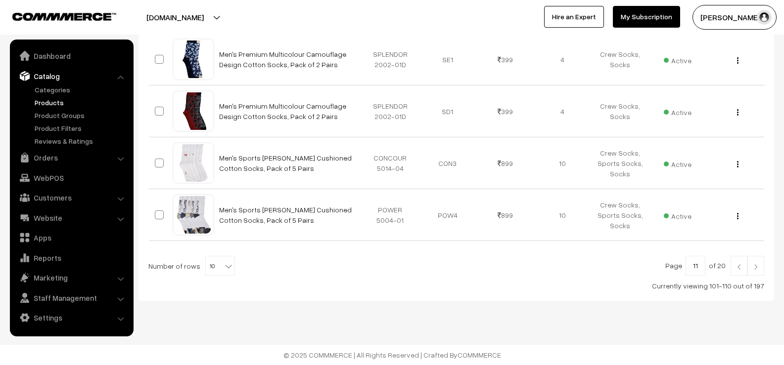
click at [758, 267] on img at bounding box center [755, 267] width 9 height 6
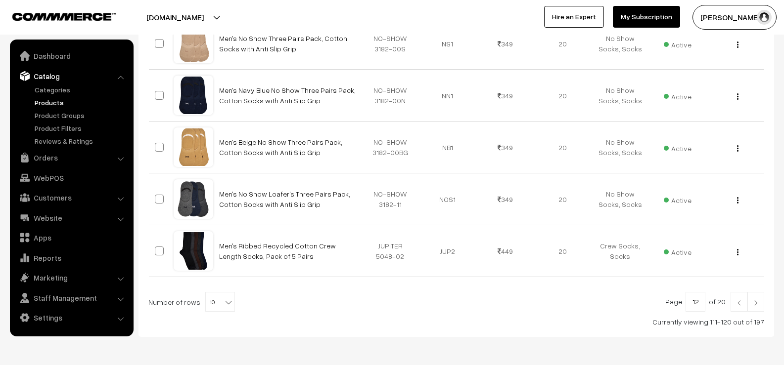
scroll to position [494, 0]
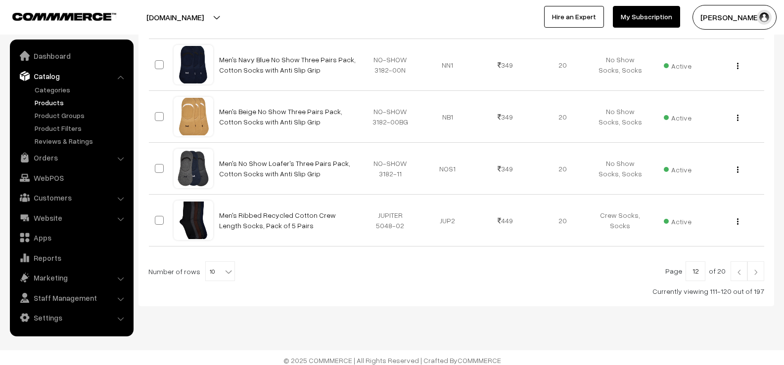
click at [755, 276] on link at bounding box center [755, 272] width 17 height 20
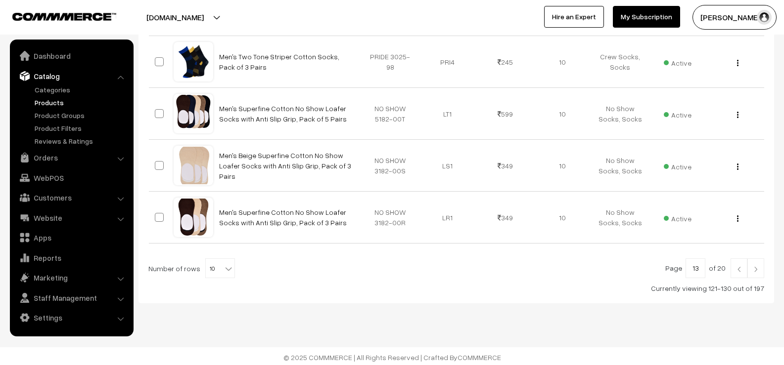
scroll to position [500, 0]
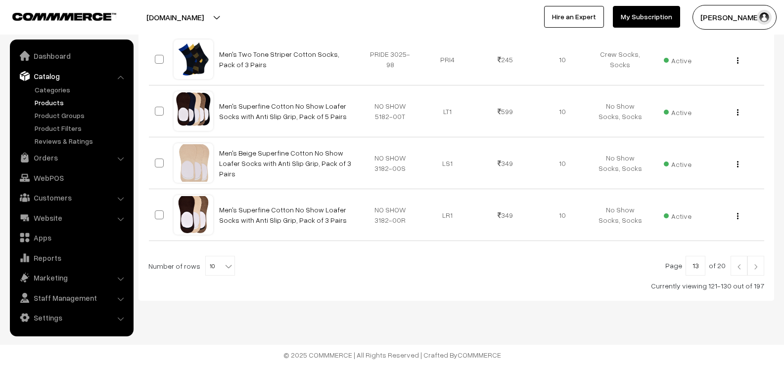
click at [756, 268] on img at bounding box center [755, 267] width 9 height 6
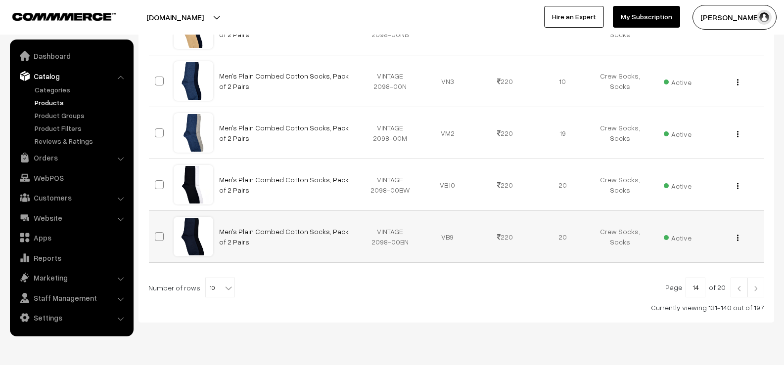
scroll to position [500, 0]
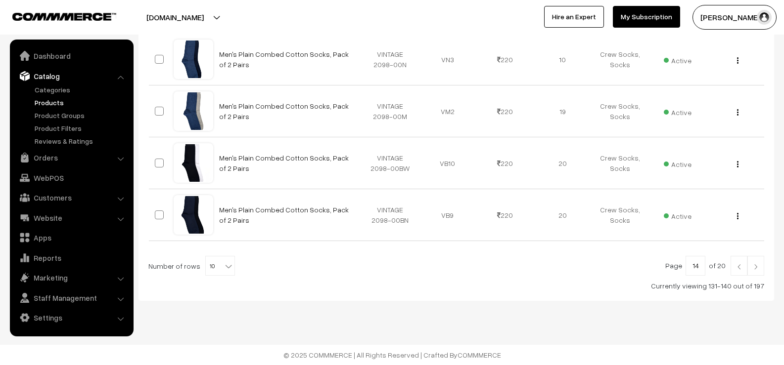
click at [755, 265] on img at bounding box center [755, 267] width 9 height 6
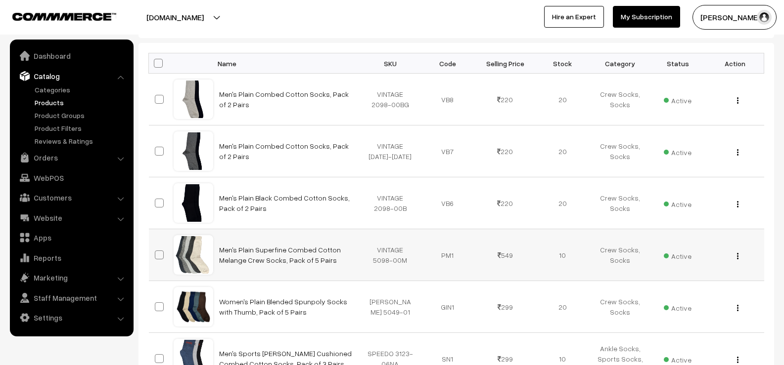
scroll to position [198, 0]
